Goal: Task Accomplishment & Management: Use online tool/utility

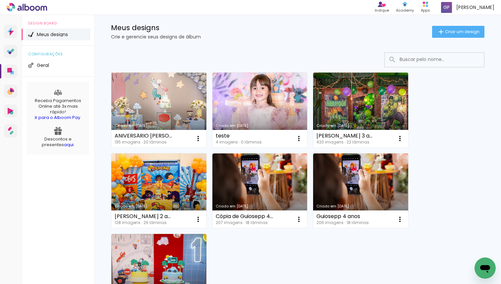
scroll to position [13, 0]
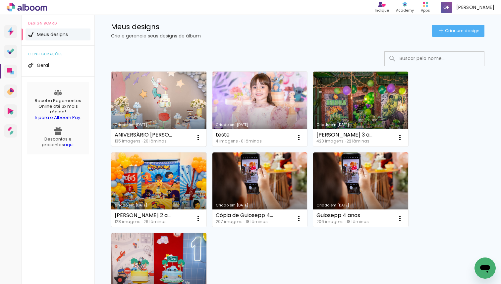
click at [145, 111] on link "Criado em [DATE]" at bounding box center [158, 109] width 95 height 75
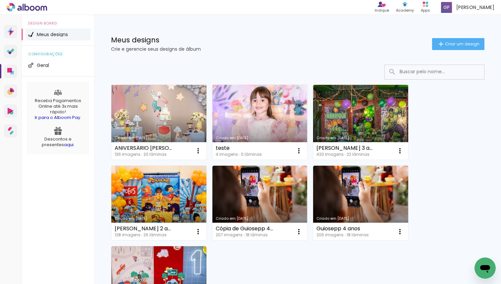
click at [142, 111] on link "Criado em [DATE]" at bounding box center [158, 122] width 95 height 75
